Goal: Find specific page/section: Find specific page/section

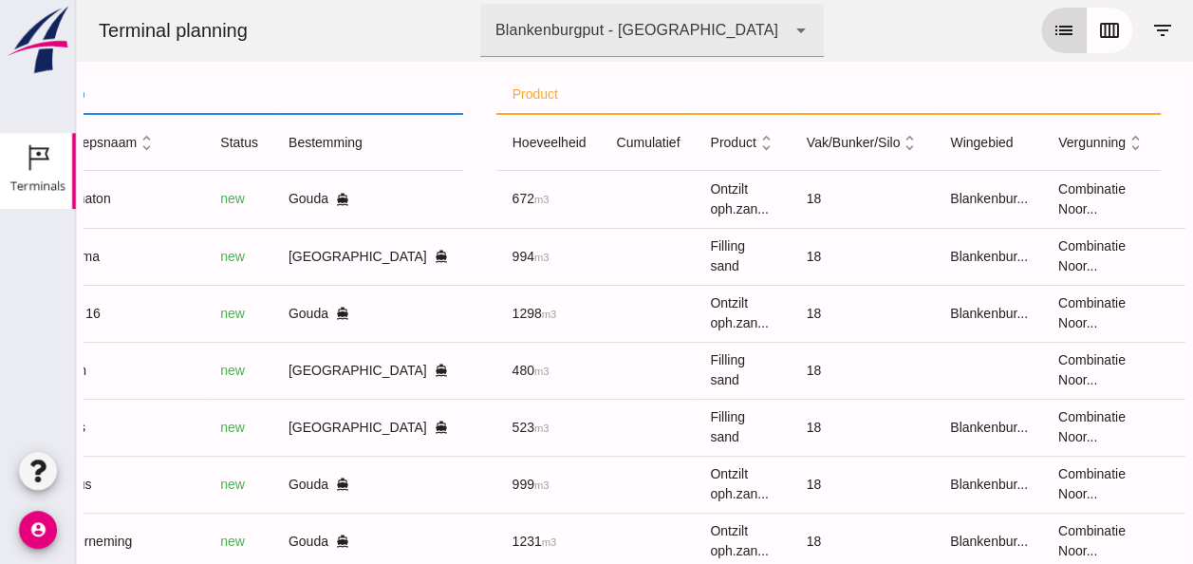
click at [1052, 21] on icon "list" at bounding box center [1063, 30] width 23 height 23
click at [1099, 32] on icon "calendar_view_week" at bounding box center [1109, 30] width 23 height 23
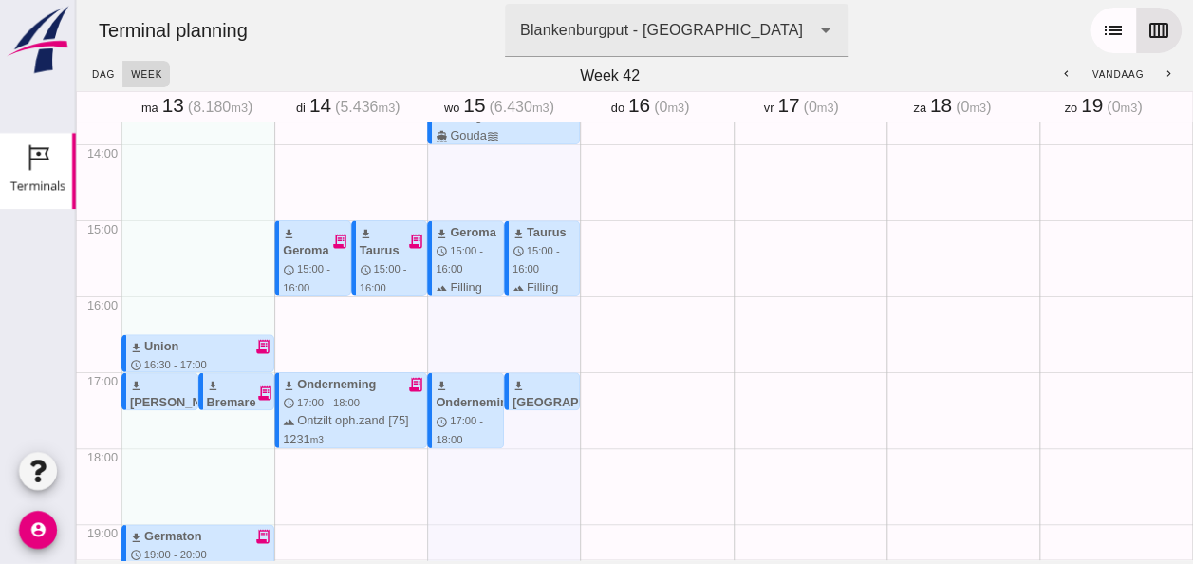
scroll to position [1004, 0]
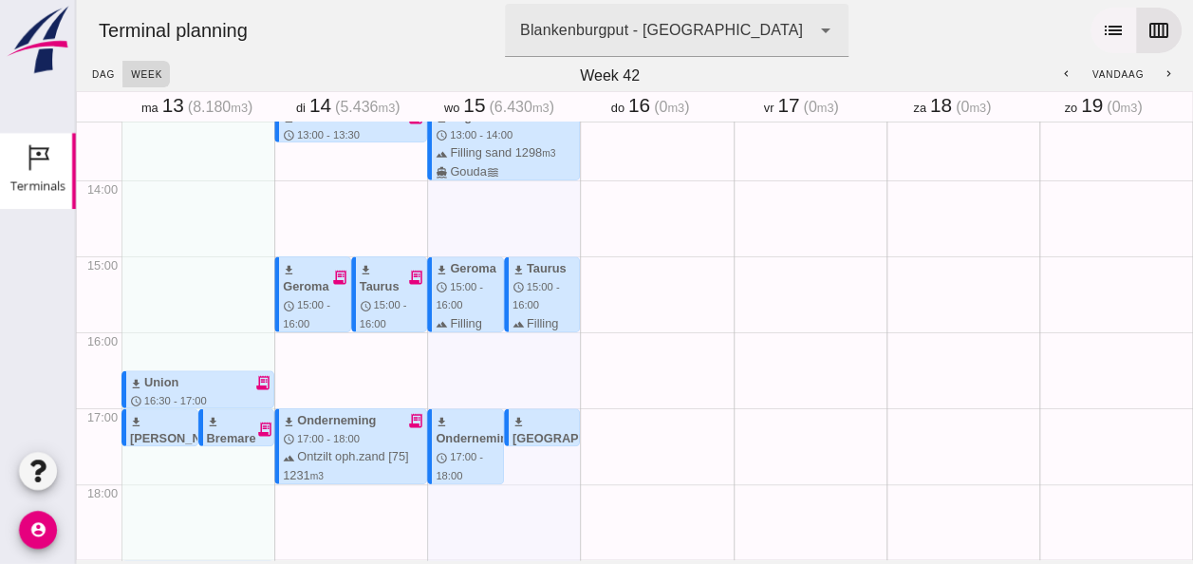
click at [1102, 37] on icon "list" at bounding box center [1113, 30] width 23 height 23
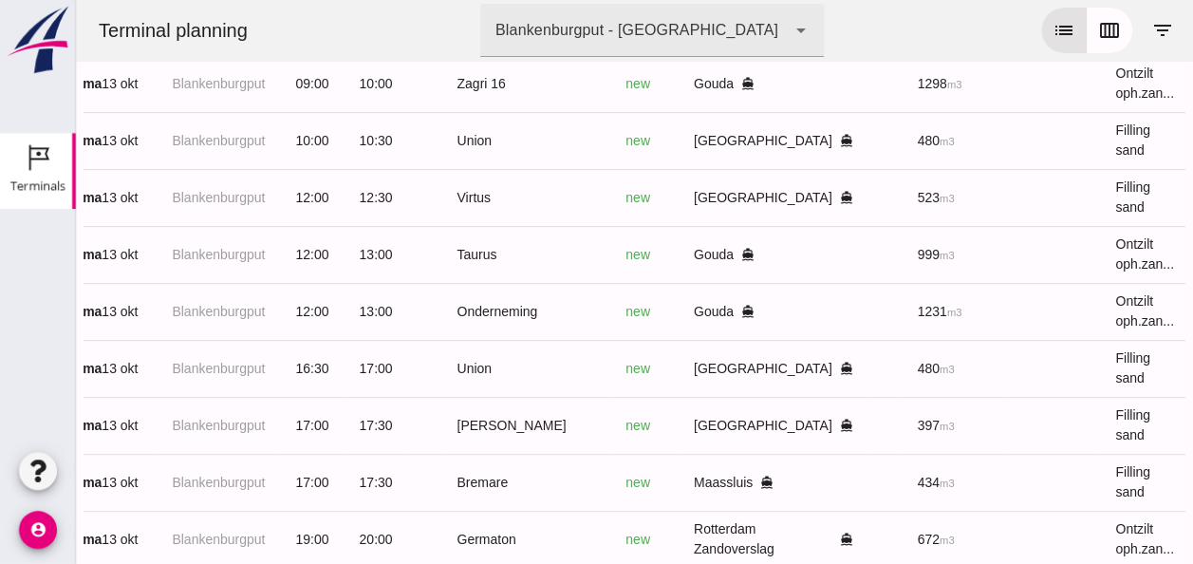
scroll to position [0, 0]
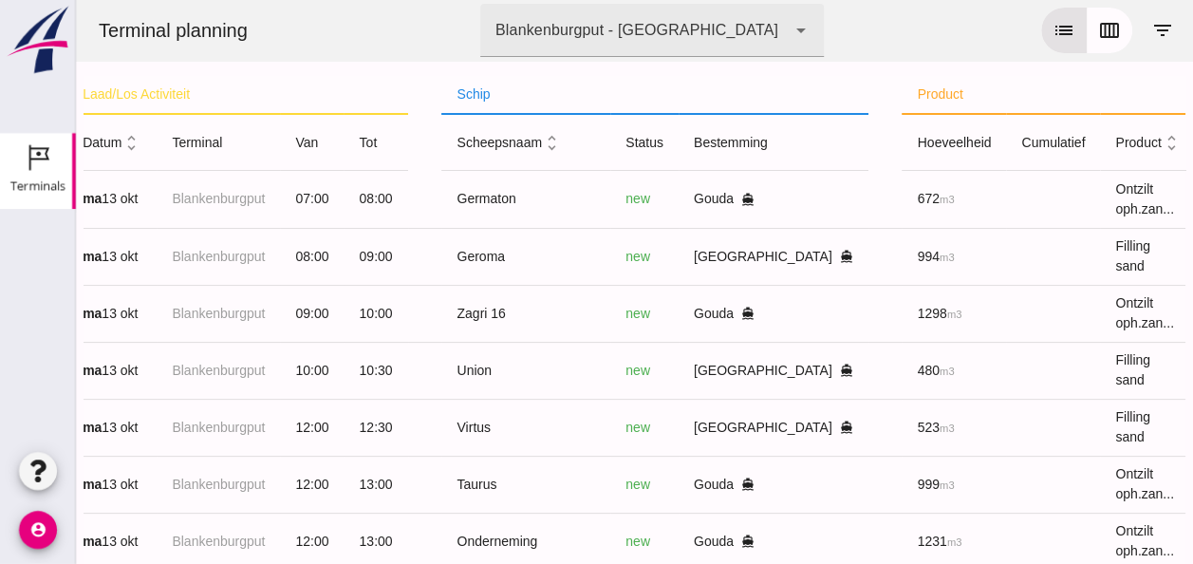
click at [133, 148] on icon "unfold_more" at bounding box center [131, 143] width 20 height 20
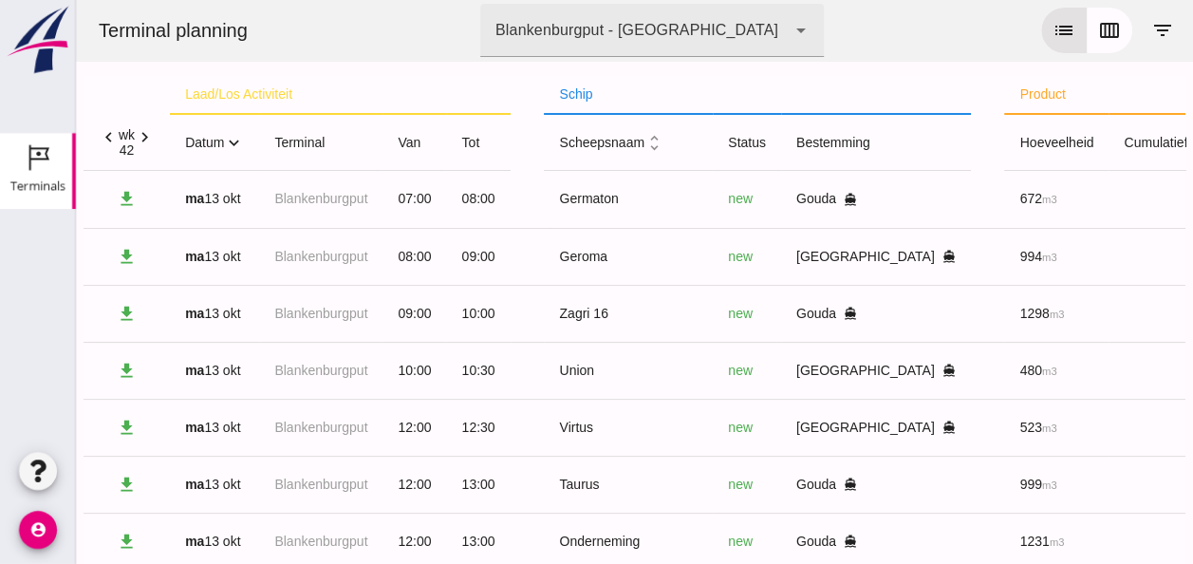
click at [241, 141] on icon "expand_more" at bounding box center [234, 143] width 20 height 20
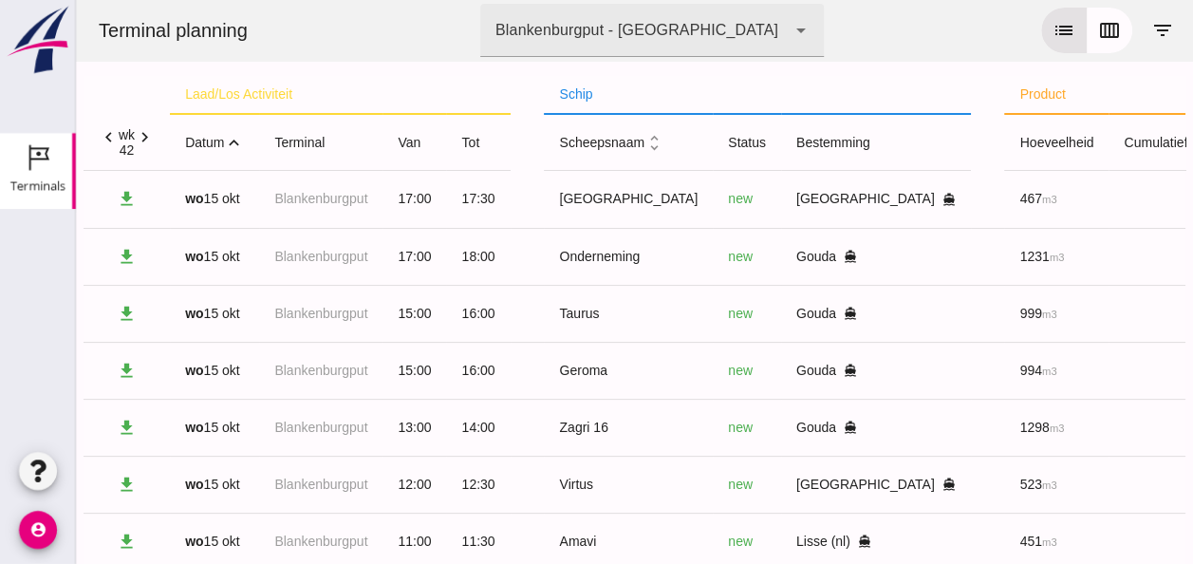
click at [241, 141] on icon "expand_less" at bounding box center [234, 143] width 20 height 20
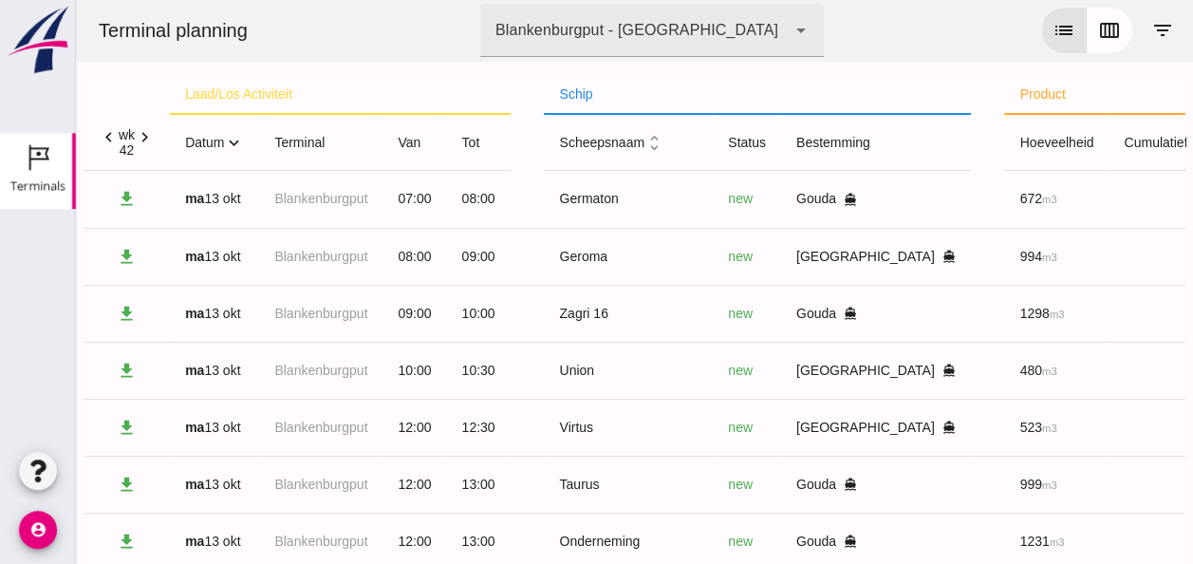
click at [235, 140] on icon "expand_more" at bounding box center [234, 143] width 20 height 20
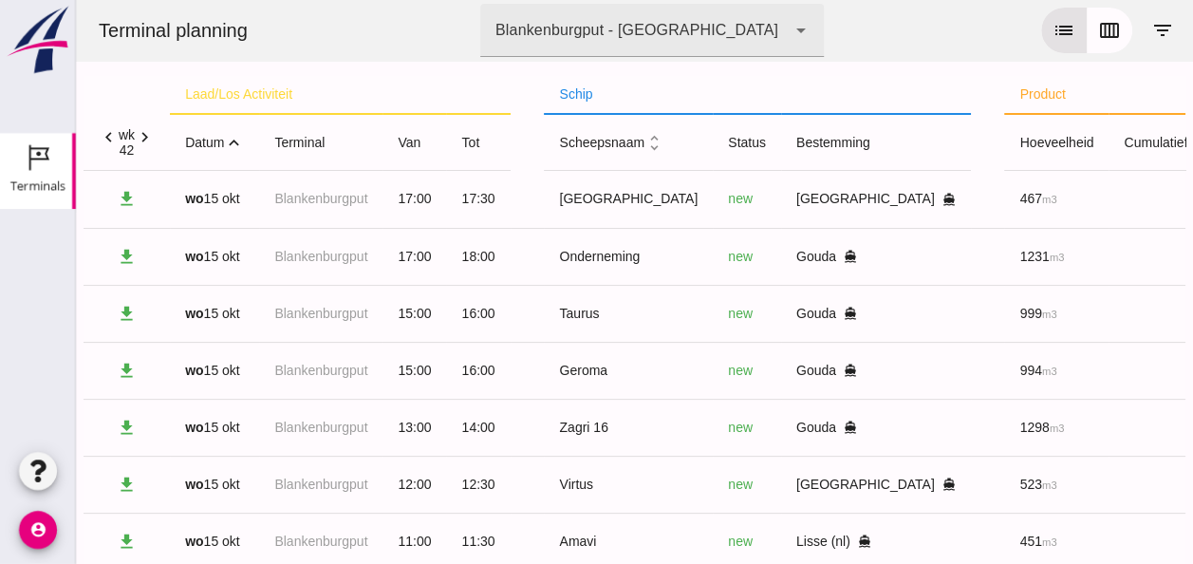
click at [235, 140] on icon "expand_less" at bounding box center [234, 143] width 20 height 20
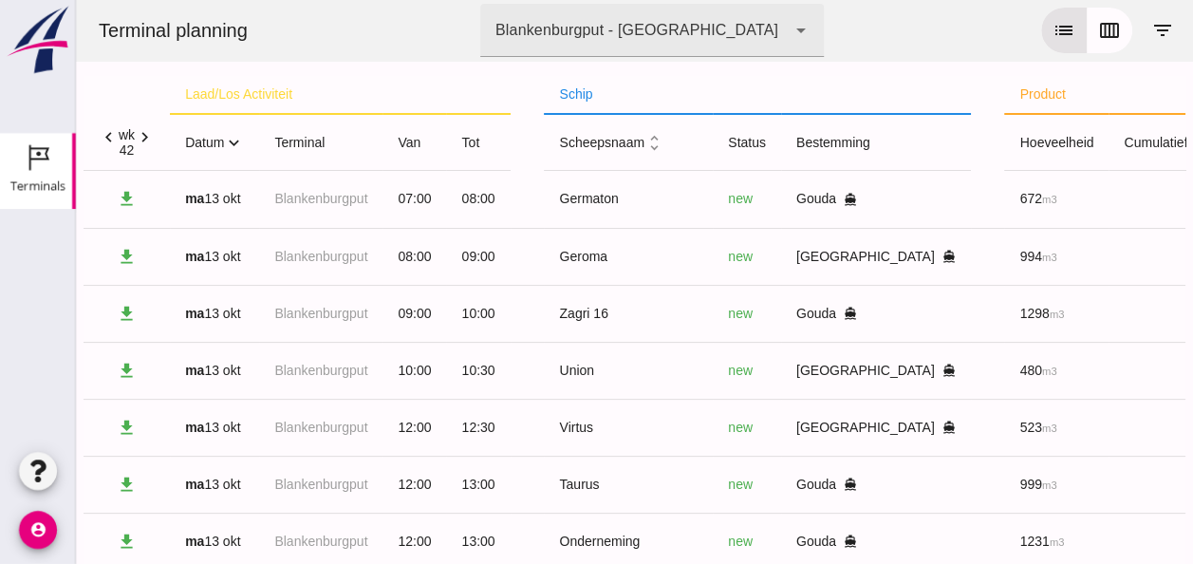
click at [236, 140] on icon "expand_more" at bounding box center [234, 143] width 20 height 20
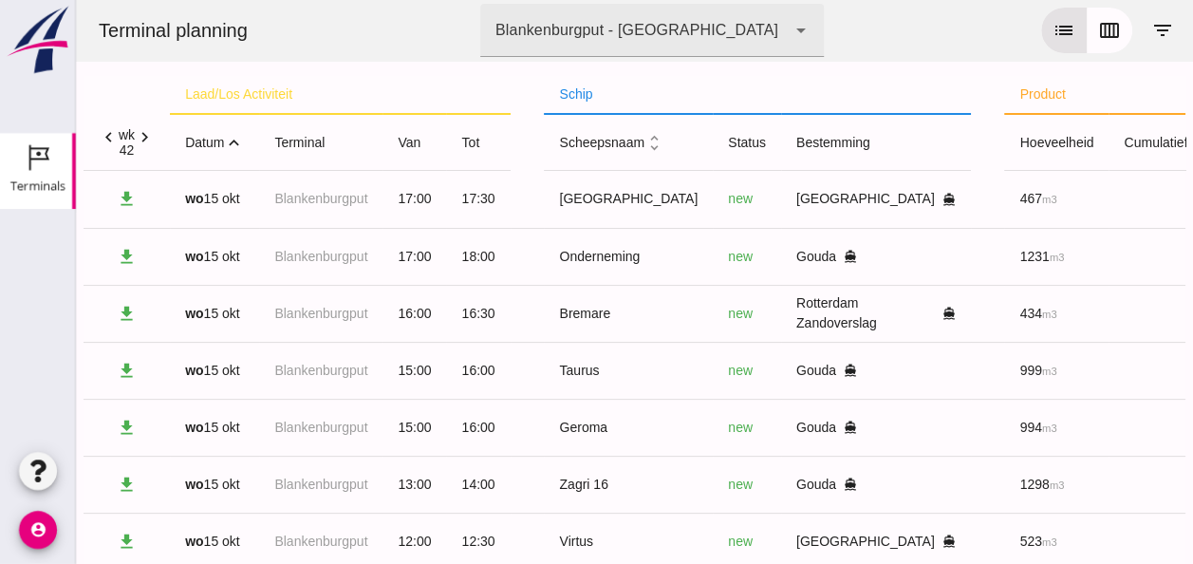
click at [233, 140] on icon "expand_less" at bounding box center [234, 143] width 20 height 20
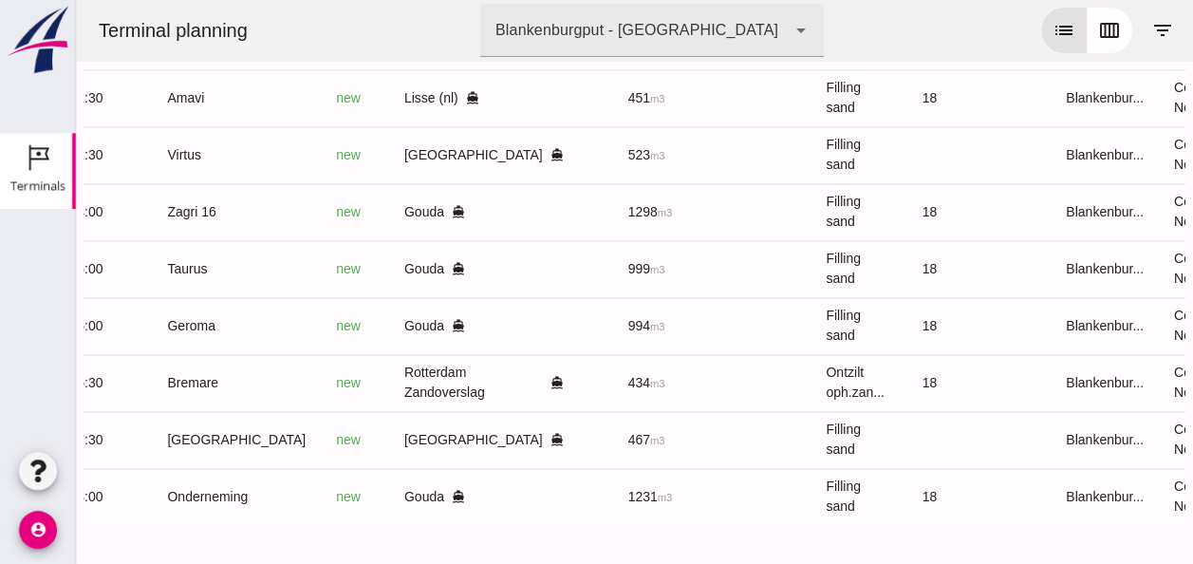
scroll to position [0, 508]
